Goal: Transaction & Acquisition: Purchase product/service

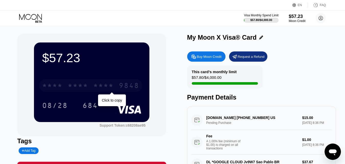
click at [128, 87] on div "9848" at bounding box center [129, 86] width 20 height 8
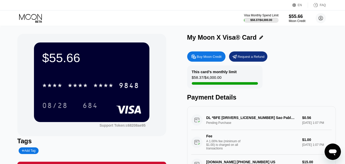
click at [228, 121] on div "DL *BFE [DRIVERS_LICENSE_NUMBER] Sao Pablo BR Pending Purchase $0.56 [DATE] 1:0…" at bounding box center [262, 132] width 141 height 44
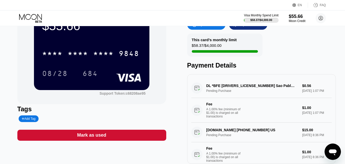
scroll to position [32, 0]
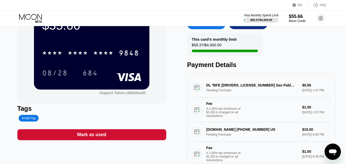
click at [227, 88] on div "DL *BFE 377015 Sao Pablo BR Pending Purchase $0.56 Sep 25, 2025 1:07 PM Fee A 1…" at bounding box center [262, 100] width 141 height 44
click at [197, 91] on div "DL *BFE 377015 Sao Pablo BR Pending Purchase $0.56 Sep 25, 2025 1:07 PM Fee A 1…" at bounding box center [262, 100] width 141 height 44
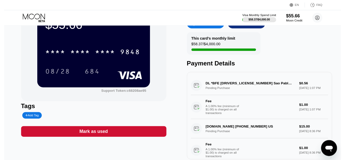
scroll to position [0, 0]
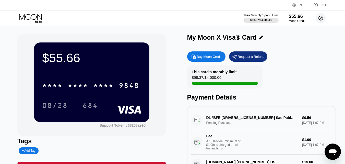
click at [320, 17] on circle at bounding box center [321, 18] width 10 height 10
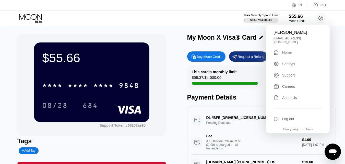
click at [34, 17] on icon at bounding box center [31, 18] width 24 height 9
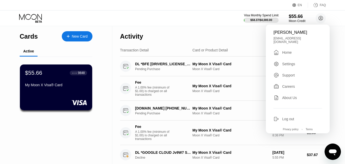
click at [80, 36] on div "New Card" at bounding box center [80, 36] width 16 height 4
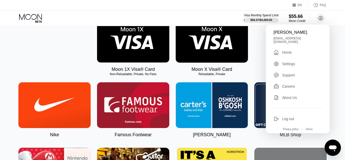
scroll to position [65, 0]
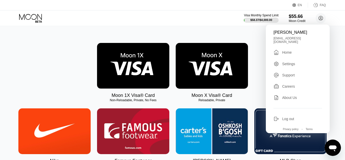
click at [212, 65] on img at bounding box center [212, 66] width 72 height 46
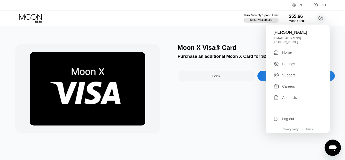
click at [254, 133] on div "Moon X Visa® Card Purchase an additional Moon X Card for $2.99. Back Purchase C…" at bounding box center [256, 89] width 157 height 90
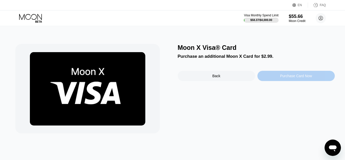
click at [295, 76] on div "Purchase Card Now" at bounding box center [297, 76] width 32 height 4
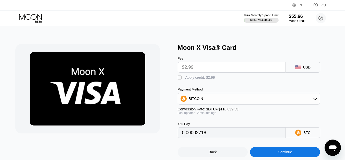
click at [243, 69] on input "$2.99" at bounding box center [231, 67] width 99 height 10
click at [178, 79] on div "" at bounding box center [180, 77] width 5 height 5
click at [195, 68] on input "$2.99" at bounding box center [231, 67] width 99 height 10
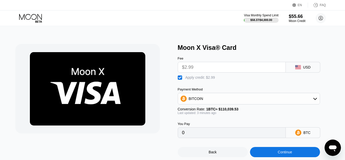
click at [195, 68] on input "$2.99" at bounding box center [231, 67] width 99 height 10
click at [197, 68] on input "$2.99" at bounding box center [231, 67] width 99 height 10
click at [250, 101] on div "BITCOIN" at bounding box center [249, 99] width 142 height 10
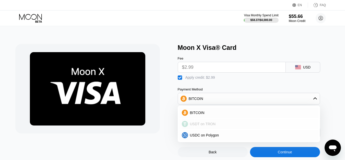
click at [212, 125] on span "USDT on TRON" at bounding box center [203, 124] width 26 height 4
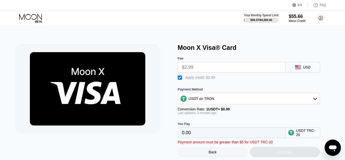
click at [213, 138] on input "0.00" at bounding box center [231, 133] width 99 height 10
click at [199, 69] on input "$2.99" at bounding box center [231, 67] width 99 height 10
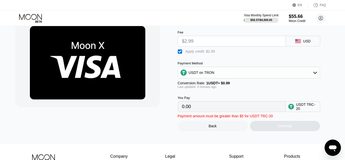
scroll to position [27, 0]
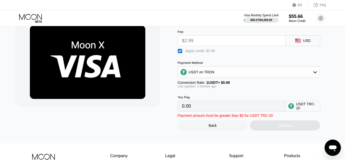
drag, startPoint x: 199, startPoint y: 109, endPoint x: 171, endPoint y: 104, distance: 28.7
click at [171, 104] on div "Moon X Visa® Card Fee $2.99 USD  Apply credit: $2.99 Payment Method USDT on TR…" at bounding box center [172, 73] width 315 height 113
click at [215, 104] on div "You Pay 0.00" at bounding box center [232, 103] width 108 height 16
click at [181, 54] on div "" at bounding box center [180, 51] width 5 height 5
type input "3.02"
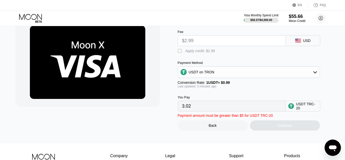
click at [192, 43] on input "$2.99" at bounding box center [231, 41] width 99 height 10
drag, startPoint x: 193, startPoint y: 43, endPoint x: 193, endPoint y: 94, distance: 50.4
click at [193, 43] on input "$2.99" at bounding box center [231, 41] width 99 height 10
click at [198, 108] on input "3.02" at bounding box center [231, 106] width 99 height 10
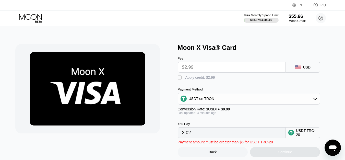
click at [295, 17] on div "$55.66" at bounding box center [297, 16] width 17 height 5
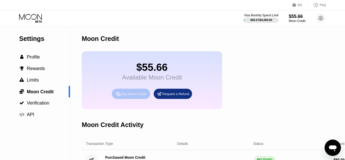
click at [132, 96] on div "Buy Moon Credit" at bounding box center [134, 94] width 25 height 4
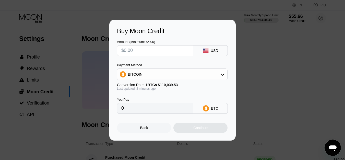
click at [284, 44] on div "Buy Moon Credit Amount (Minimum: $5.00) USD Payment Method BITCOIN Conversion R…" at bounding box center [172, 80] width 345 height 121
click at [153, 127] on div "Back" at bounding box center [144, 128] width 54 height 10
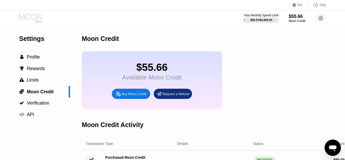
click at [33, 16] on icon at bounding box center [31, 18] width 24 height 9
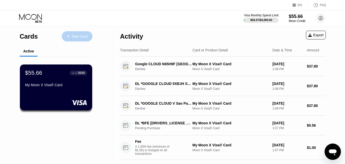
click at [74, 37] on div "New Card" at bounding box center [80, 36] width 16 height 4
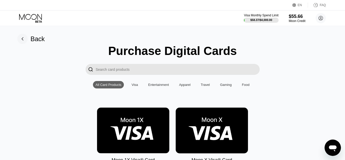
click at [203, 119] on img at bounding box center [212, 131] width 72 height 46
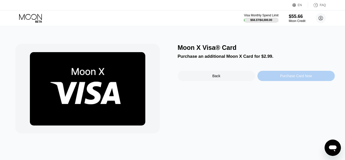
click at [286, 76] on div "Purchase Card Now" at bounding box center [297, 76] width 32 height 4
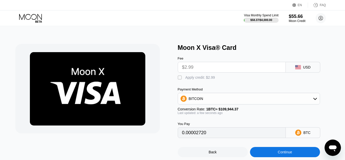
click at [281, 102] on div "BITCOIN" at bounding box center [249, 99] width 142 height 10
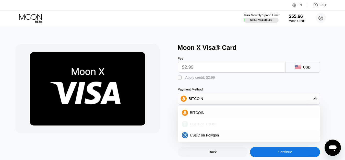
click at [217, 126] on div "USDT on TRON" at bounding box center [252, 124] width 128 height 4
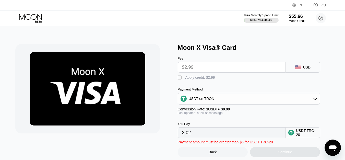
click at [217, 135] on input "3.02" at bounding box center [231, 133] width 99 height 10
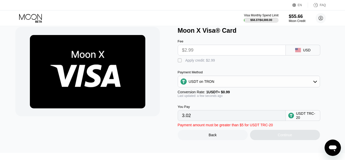
scroll to position [16, 0]
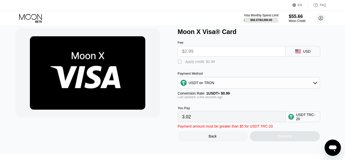
click at [180, 63] on div "" at bounding box center [180, 61] width 5 height 5
type input "0.00"
click at [203, 51] on input "$2.99" at bounding box center [231, 51] width 99 height 10
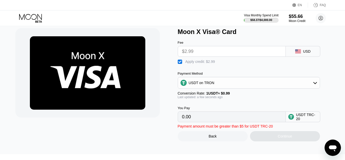
click at [203, 51] on input "$2.99" at bounding box center [231, 51] width 99 height 10
click at [295, 18] on div "$55.66" at bounding box center [297, 16] width 17 height 5
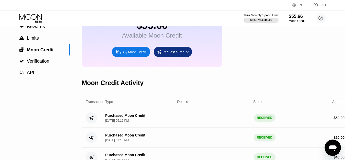
scroll to position [43, 0]
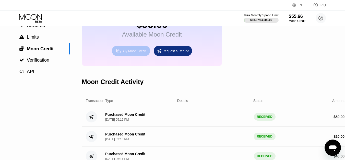
click at [132, 53] on div "Buy Moon Credit" at bounding box center [134, 51] width 25 height 4
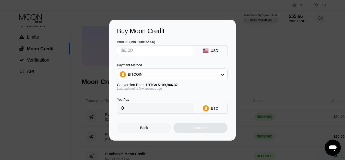
click at [264, 31] on div "Buy Moon Credit Amount (Minimum: $5.00) USD Payment Method BITCOIN Conversion R…" at bounding box center [172, 80] width 345 height 121
click at [154, 128] on div "Back" at bounding box center [144, 128] width 54 height 10
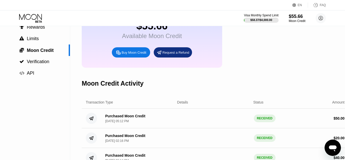
scroll to position [0, 0]
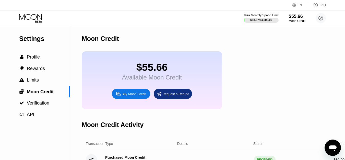
click at [29, 17] on icon at bounding box center [31, 18] width 24 height 9
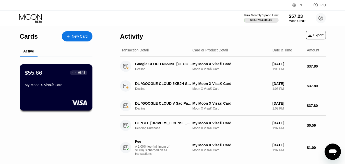
click at [76, 85] on div "My Moon X Visa® Card" at bounding box center [56, 85] width 63 height 4
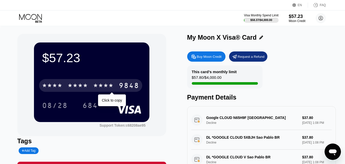
click at [63, 85] on div "* * * *" at bounding box center [52, 86] width 20 height 8
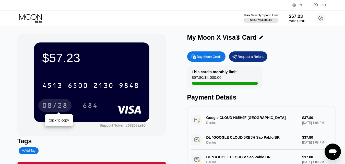
click at [55, 105] on div "08/28" at bounding box center [55, 106] width 26 height 8
